Goal: Transaction & Acquisition: Subscribe to service/newsletter

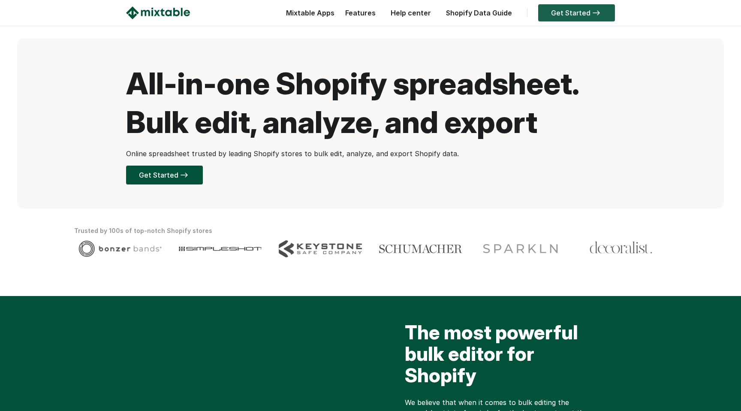
click at [581, 13] on link "Get Started" at bounding box center [576, 12] width 77 height 17
click at [372, 13] on link "Features" at bounding box center [360, 13] width 39 height 9
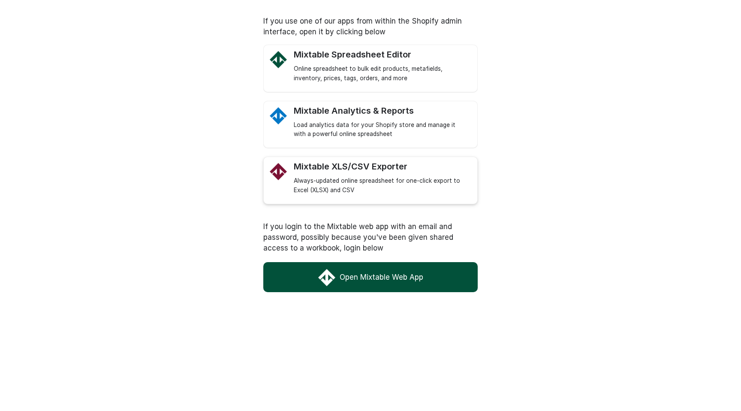
click at [418, 183] on div "Always-updated online spreadsheet for one-click export to Excel (XLSX) and CSV" at bounding box center [381, 185] width 175 height 19
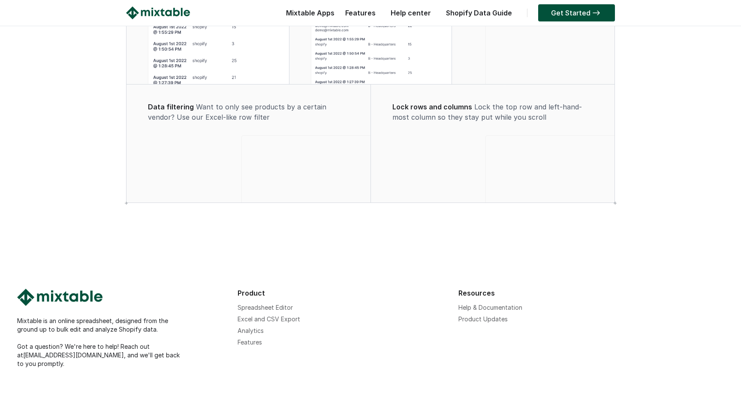
scroll to position [659, 0]
click at [65, 305] on img at bounding box center [59, 297] width 85 height 17
drag, startPoint x: 104, startPoint y: 308, endPoint x: 62, endPoint y: 305, distance: 42.6
click at [62, 305] on div at bounding box center [123, 298] width 212 height 19
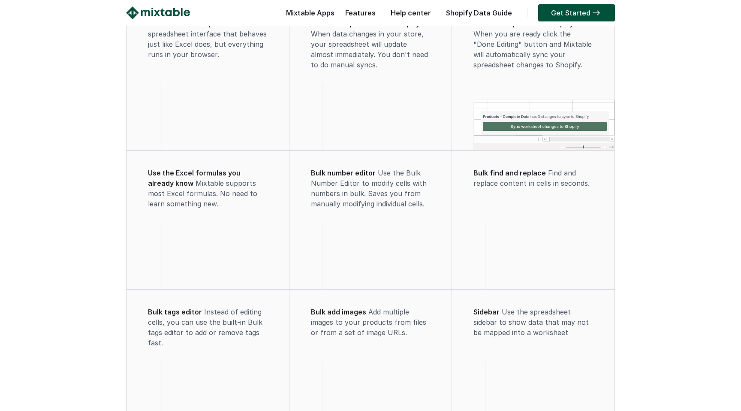
scroll to position [0, 0]
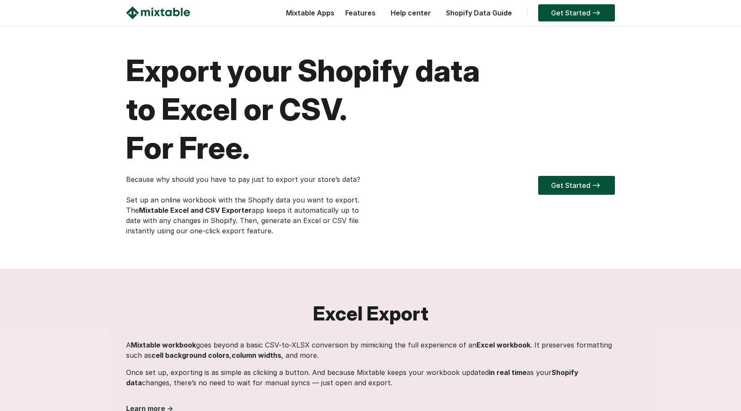
click at [416, 12] on link "Help center" at bounding box center [410, 13] width 49 height 9
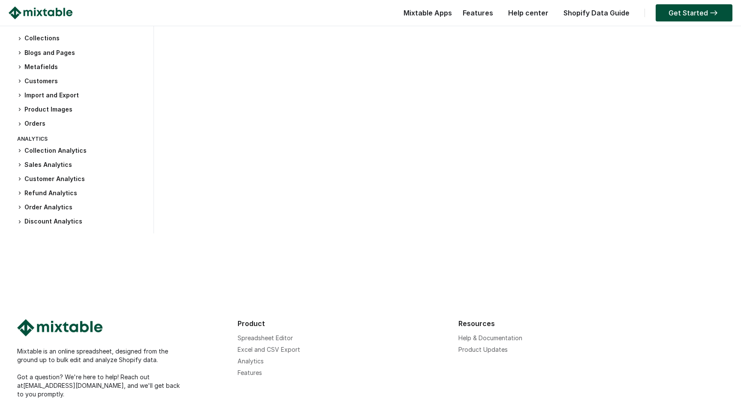
scroll to position [212, 0]
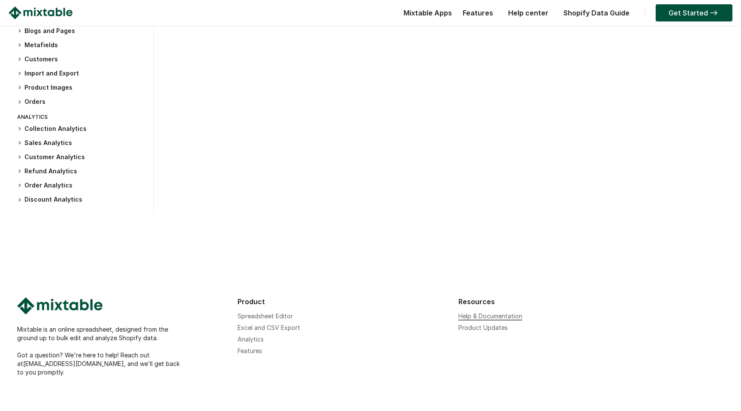
click at [484, 316] on link "Help & Documentation" at bounding box center [491, 315] width 64 height 7
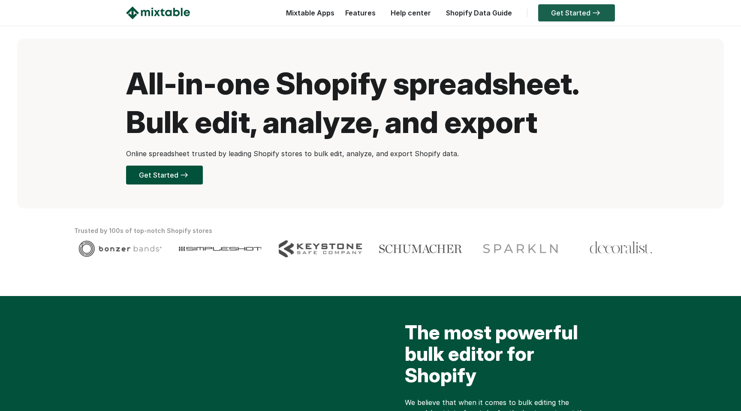
click at [574, 14] on link "Get Started" at bounding box center [576, 12] width 77 height 17
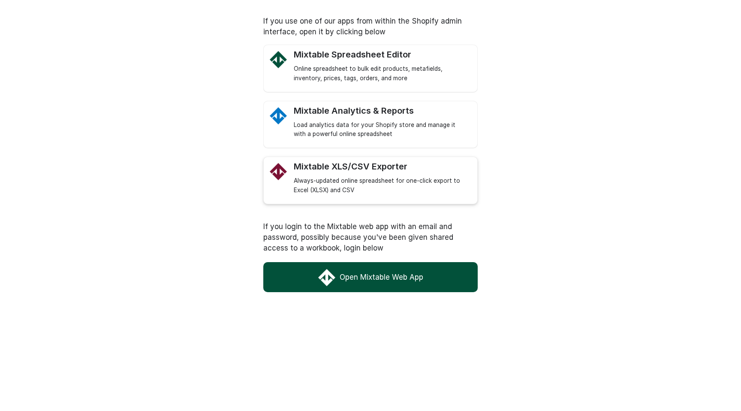
click at [374, 168] on div "Mixtable XLS/CSV Exporter" at bounding box center [381, 166] width 175 height 11
